Goal: Task Accomplishment & Management: Complete application form

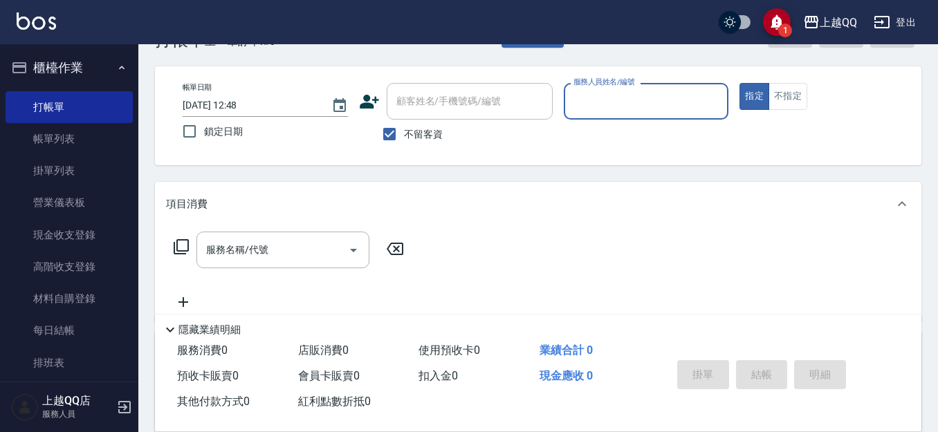
scroll to position [69, 0]
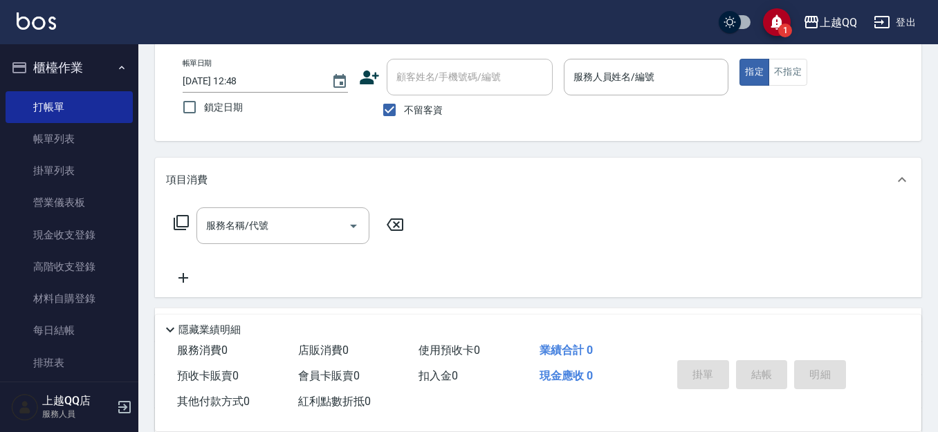
click at [412, 107] on span "不留客資" at bounding box center [423, 110] width 39 height 15
click at [404, 107] on input "不留客資" at bounding box center [389, 109] width 29 height 29
checkbox input "false"
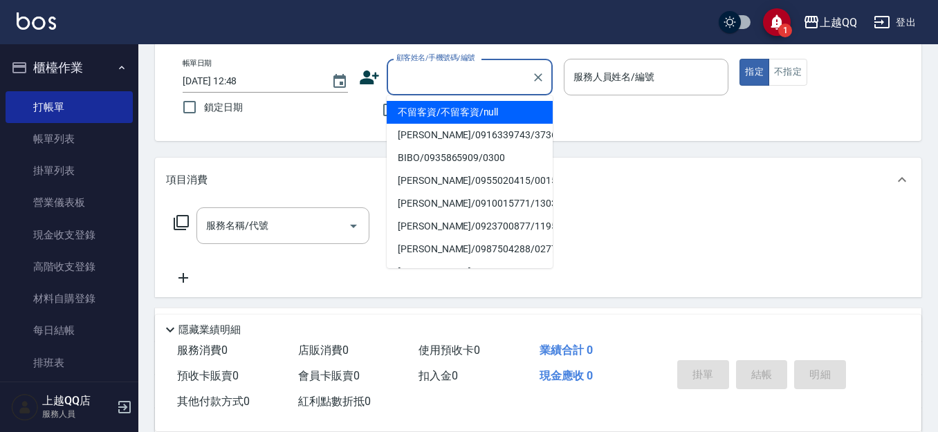
click at [417, 81] on div "顧客姓名/手機號碼/編號 顧客姓名/手機號碼/編號" at bounding box center [470, 77] width 166 height 37
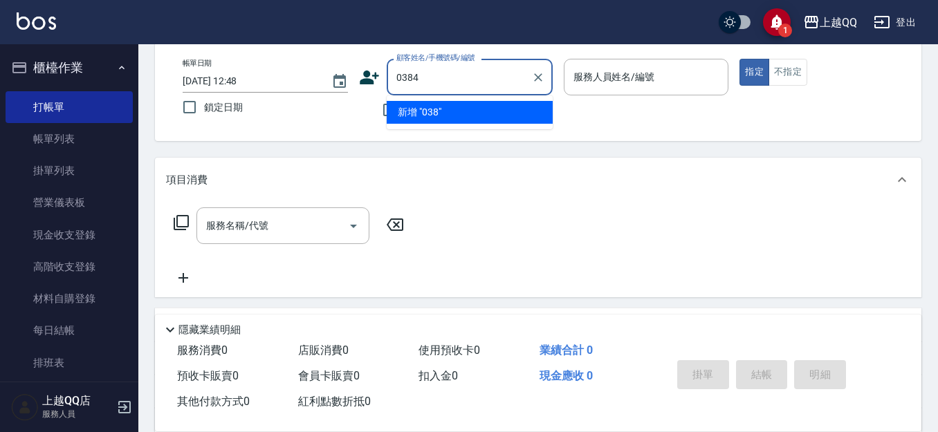
type input "0384"
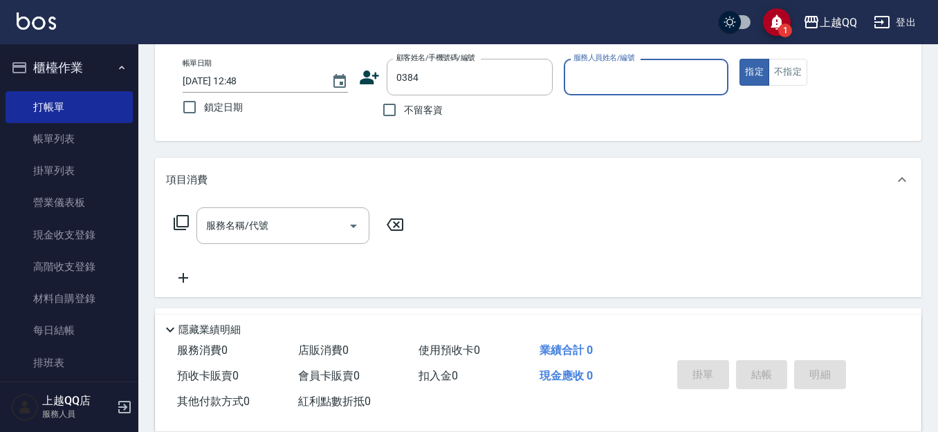
click at [740, 59] on button "指定" at bounding box center [755, 72] width 30 height 27
type button "true"
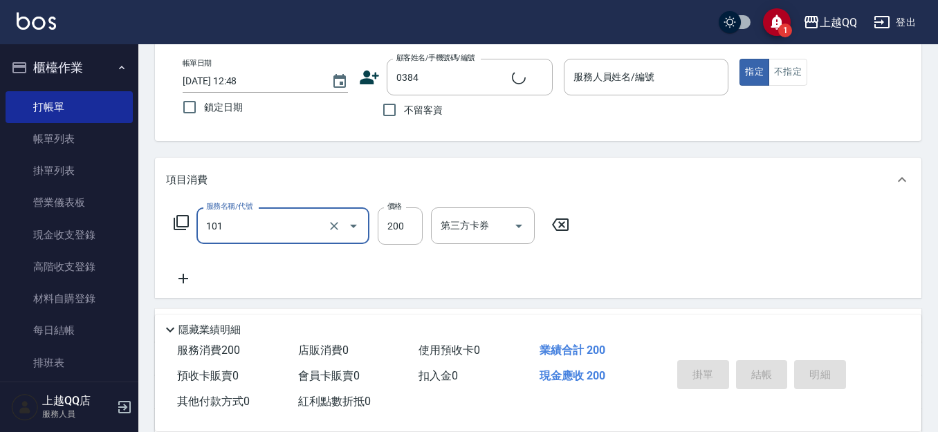
type input "101"
type input "2"
type input "[PERSON_NAME]/0918523952/0384"
type input "洗髮(101)"
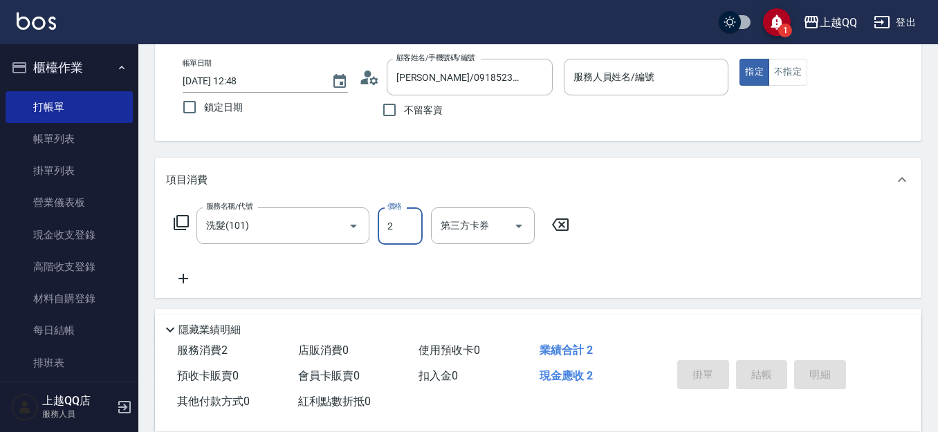
type input "23"
type input "欣樺-6"
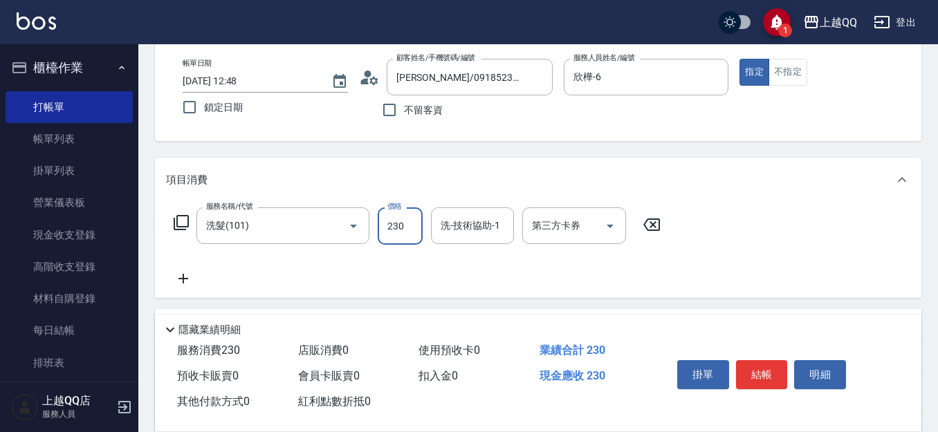
type input "230"
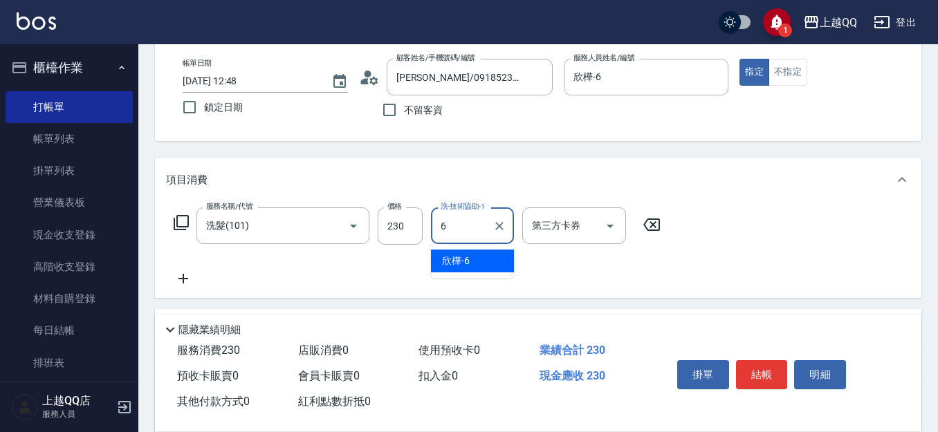
type input "欣樺-6"
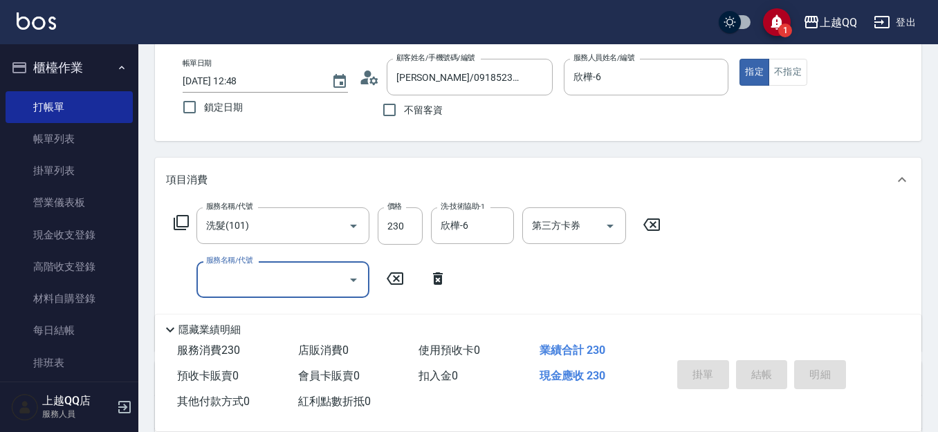
type input "[DATE] 13:31"
